Goal: Transaction & Acquisition: Purchase product/service

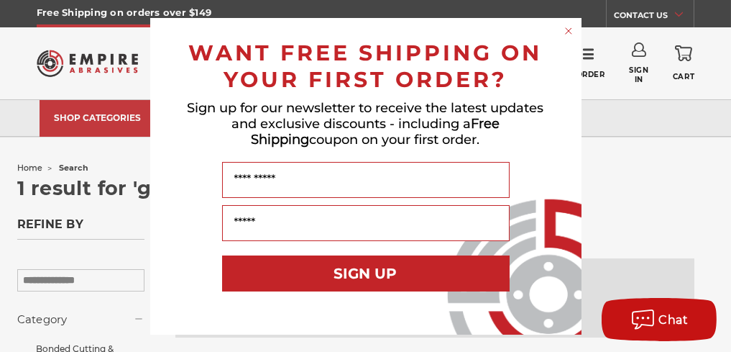
click at [570, 31] on circle "Close dialog" at bounding box center [569, 31] width 14 height 14
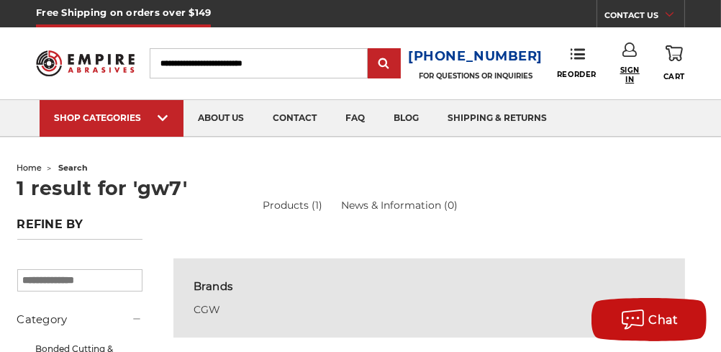
click at [627, 76] on span "Sign In" at bounding box center [629, 74] width 29 height 19
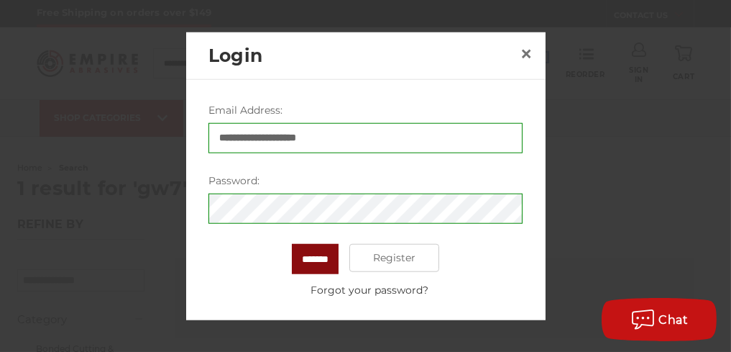
click at [308, 255] on input "*******" at bounding box center [315, 258] width 47 height 30
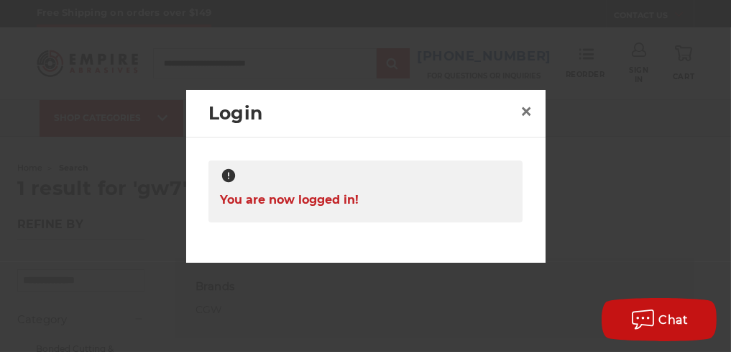
click at [639, 214] on div at bounding box center [365, 176] width 731 height 352
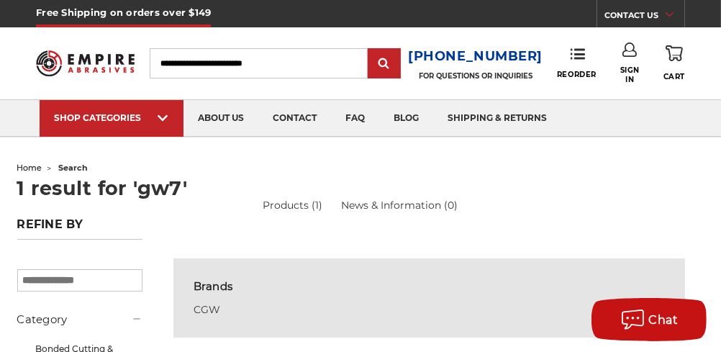
click at [234, 55] on input "Search" at bounding box center [258, 63] width 217 height 30
click at [626, 75] on span "Sign In" at bounding box center [629, 74] width 29 height 19
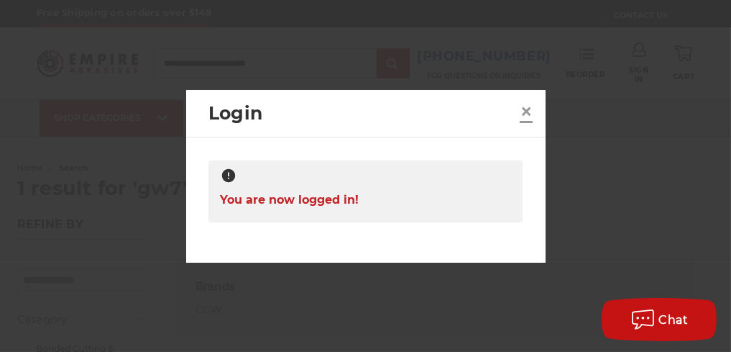
click at [525, 112] on span "×" at bounding box center [526, 111] width 13 height 28
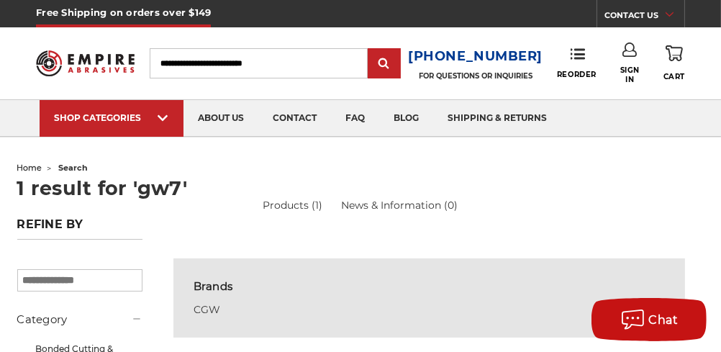
click at [209, 63] on input "Search" at bounding box center [258, 63] width 217 height 30
click at [204, 61] on input "Search" at bounding box center [258, 63] width 217 height 30
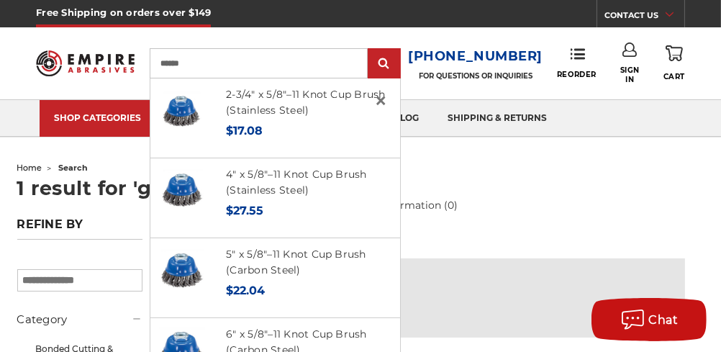
type input "******"
click at [370, 50] on input "submit" at bounding box center [384, 64] width 29 height 29
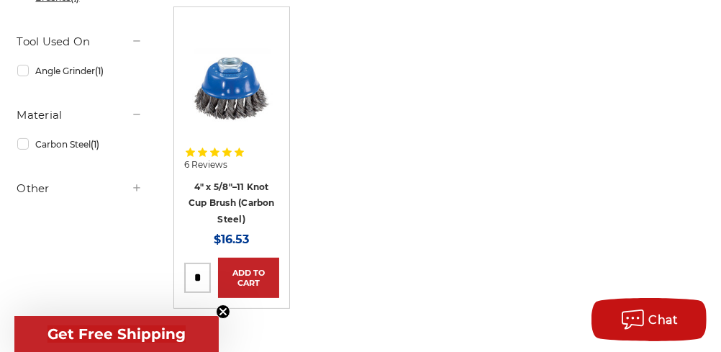
scroll to position [431, 0]
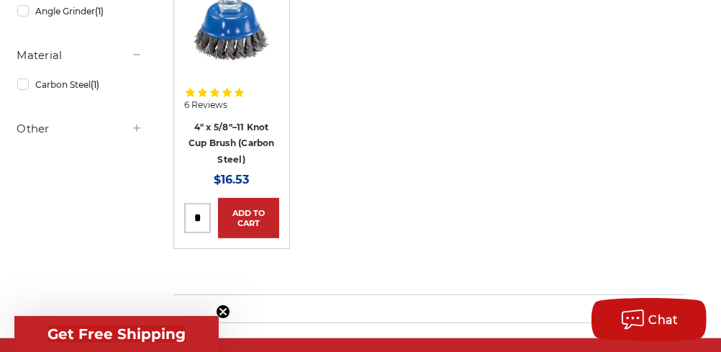
click at [202, 214] on input "tel" at bounding box center [197, 218] width 25 height 29
type input "*"
click at [250, 222] on link "Add to Cart" at bounding box center [248, 218] width 61 height 40
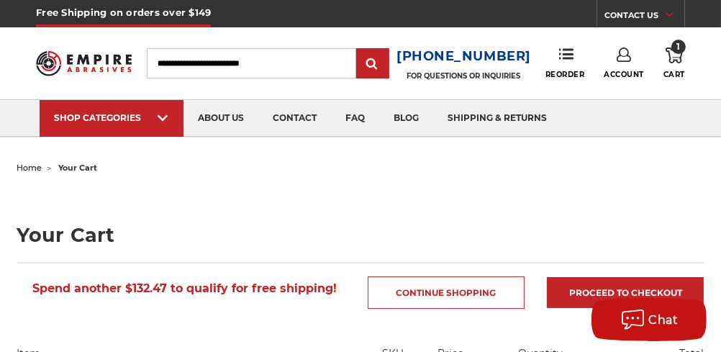
click at [669, 55] on icon at bounding box center [673, 55] width 17 height 16
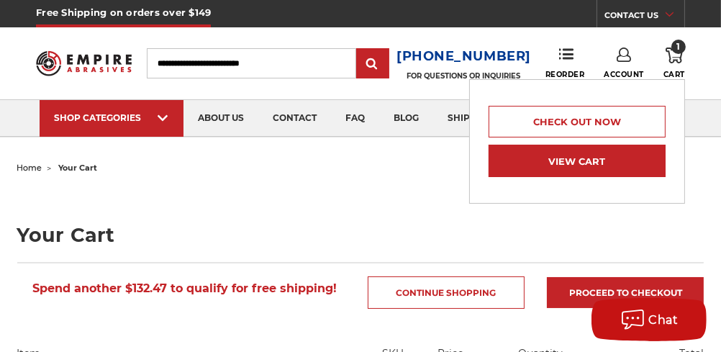
click at [599, 155] on link "View Cart" at bounding box center [576, 161] width 177 height 32
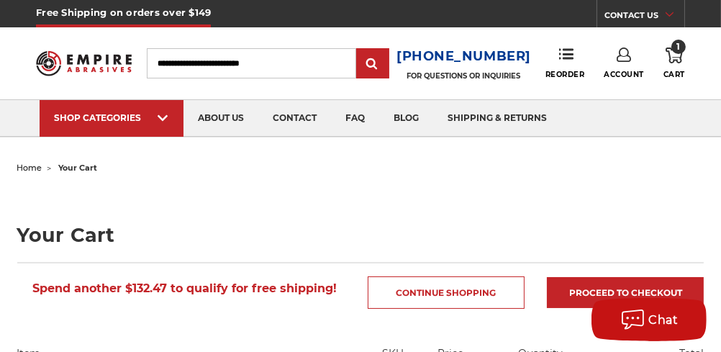
click at [174, 68] on input "Search" at bounding box center [251, 63] width 209 height 30
type input "******"
click at [358, 50] on input "submit" at bounding box center [372, 64] width 29 height 29
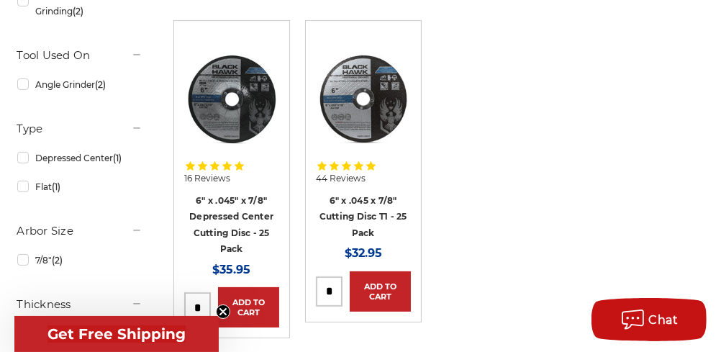
scroll to position [360, 0]
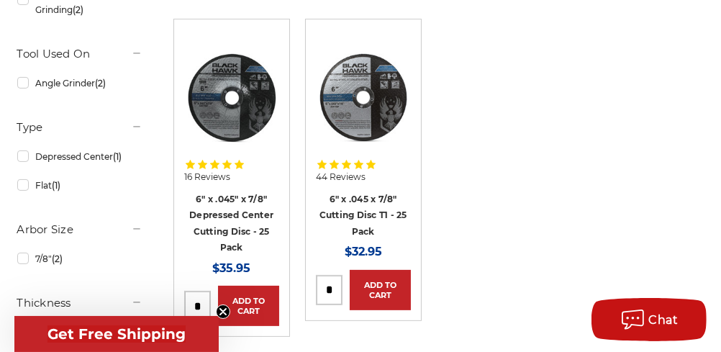
click at [334, 291] on input "tel" at bounding box center [328, 289] width 25 height 29
click at [331, 288] on input "tel" at bounding box center [328, 289] width 25 height 29
type input "*"
click at [366, 282] on link "Add to Cart" at bounding box center [379, 290] width 61 height 40
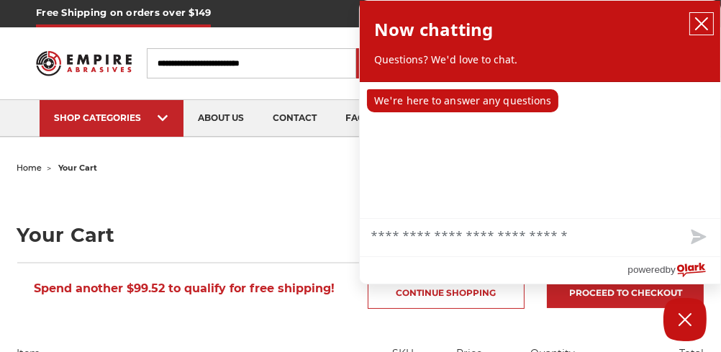
click at [702, 25] on icon "close chatbox" at bounding box center [701, 24] width 14 height 14
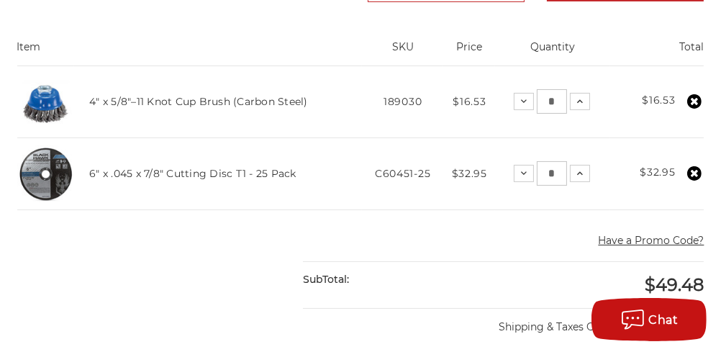
scroll to position [288, 0]
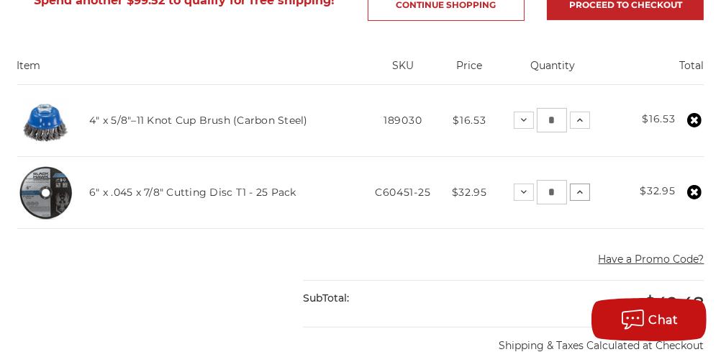
click at [580, 192] on icon at bounding box center [580, 192] width 12 height 12
click at [580, 189] on icon at bounding box center [578, 192] width 12 height 12
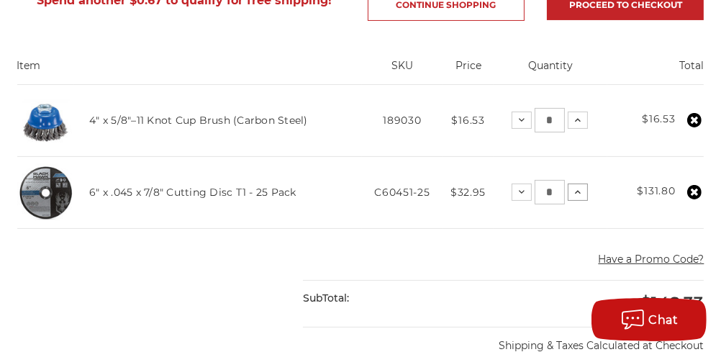
click at [578, 188] on icon at bounding box center [578, 192] width 12 height 12
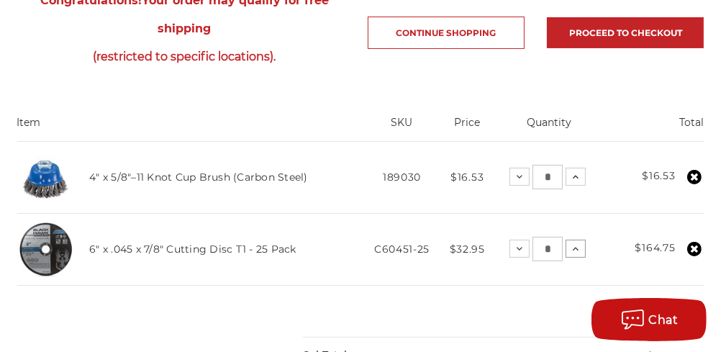
click at [576, 245] on icon at bounding box center [576, 249] width 12 height 12
click at [574, 175] on icon at bounding box center [576, 177] width 12 height 12
click at [574, 175] on use at bounding box center [576, 177] width 6 height 4
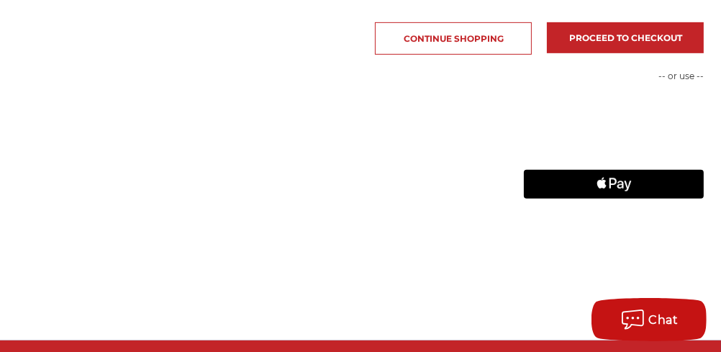
scroll to position [719, 0]
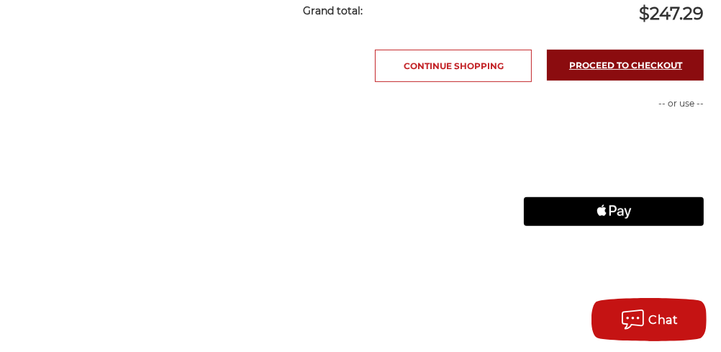
click at [635, 63] on link "Proceed to checkout" at bounding box center [625, 65] width 157 height 31
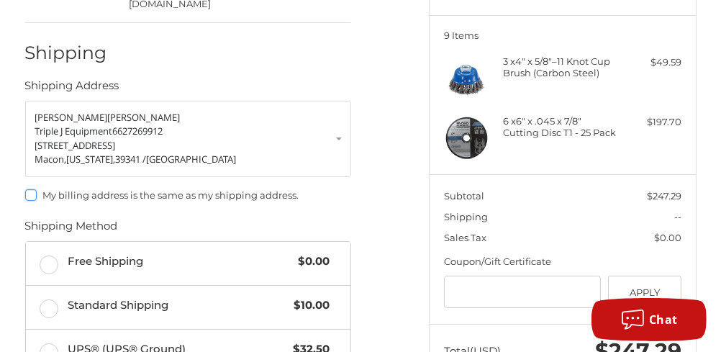
scroll to position [240, 0]
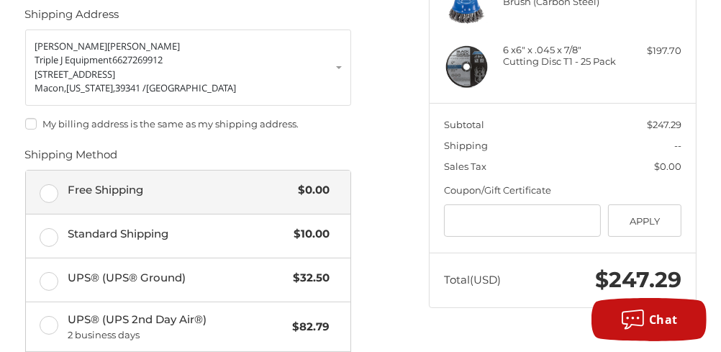
click at [41, 170] on label "Free Shipping $0.00" at bounding box center [188, 191] width 325 height 43
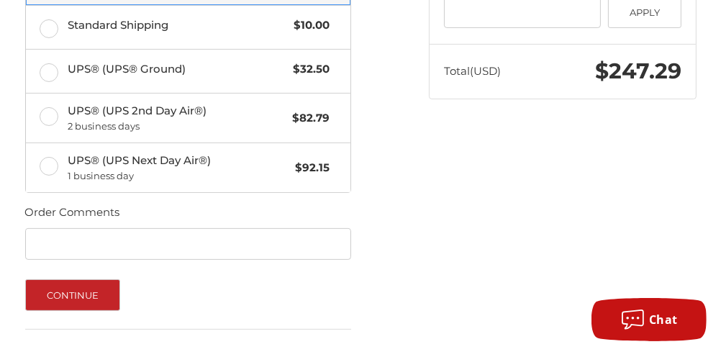
scroll to position [521, 0]
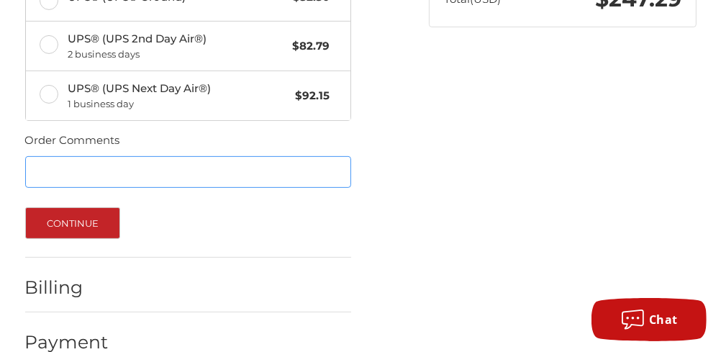
click at [117, 156] on input "Order Comments" at bounding box center [188, 172] width 326 height 32
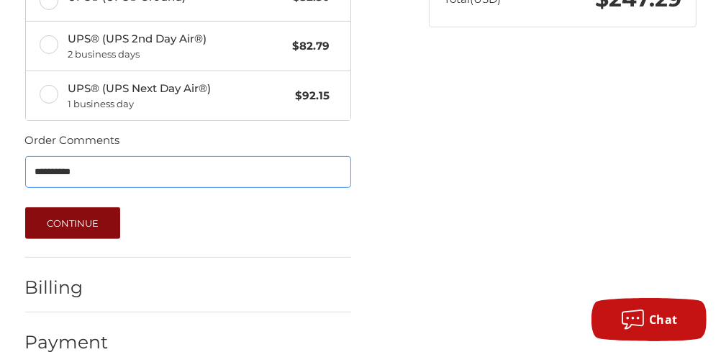
type input "**********"
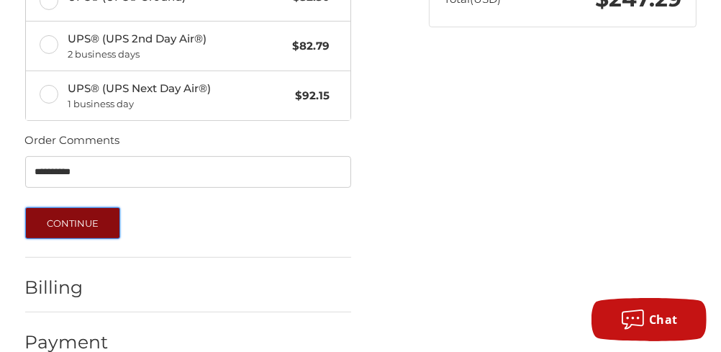
click at [80, 207] on button "Continue" at bounding box center [73, 223] width 96 height 32
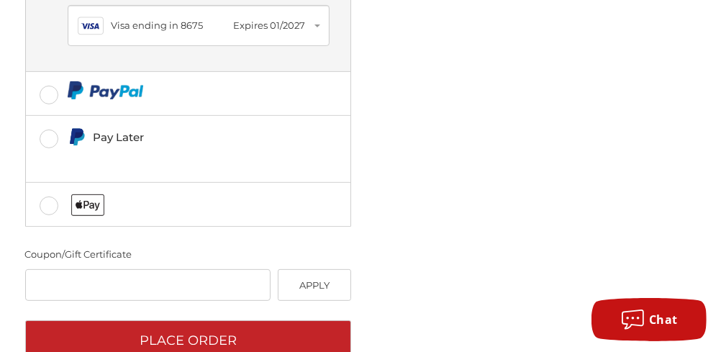
scroll to position [572, 0]
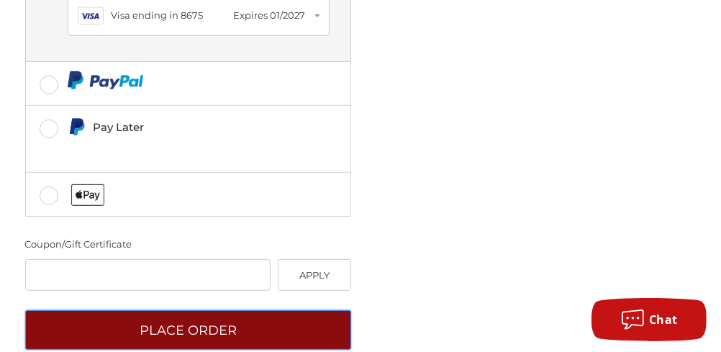
click at [147, 310] on button "Place Order" at bounding box center [188, 330] width 326 height 40
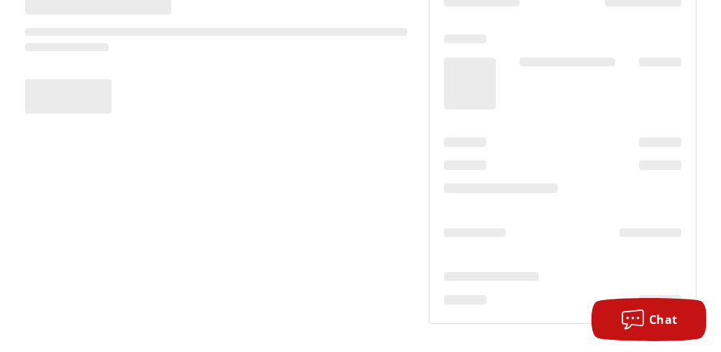
scroll to position [162, 0]
